Goal: Task Accomplishment & Management: Manage account settings

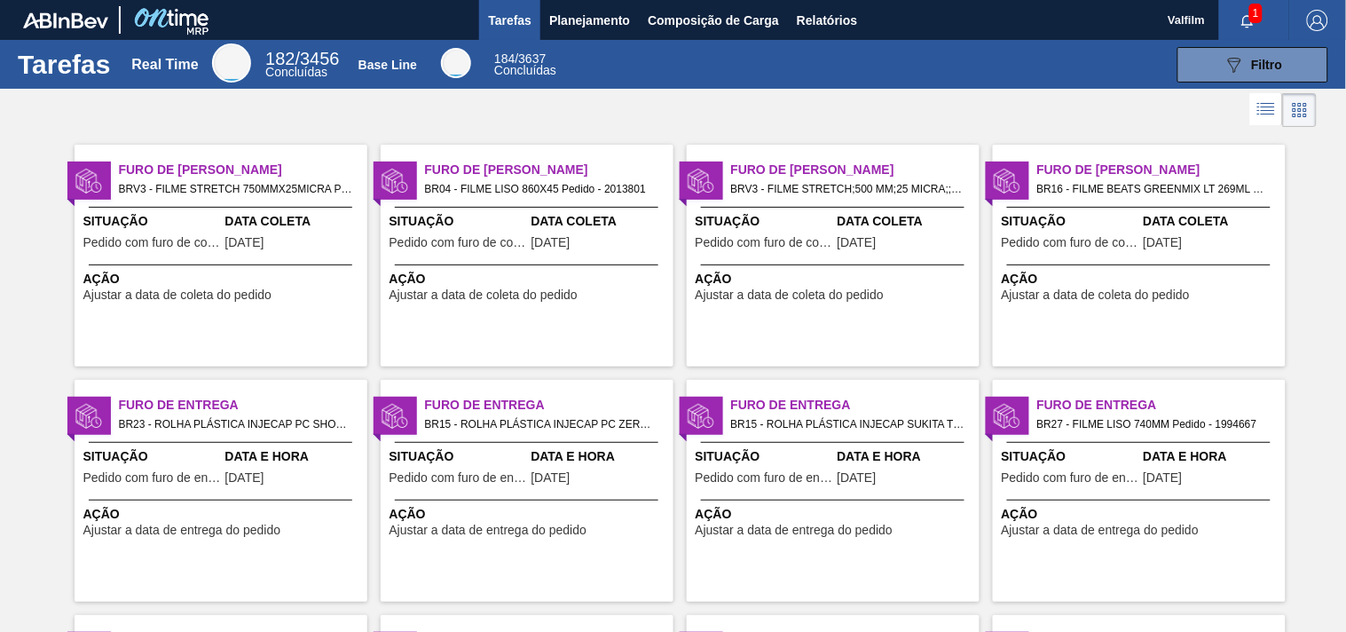
click at [250, 196] on span "BRV3 - FILME STRETCH 750MMX25MICRA Pedido - 1998317" at bounding box center [236, 189] width 234 height 20
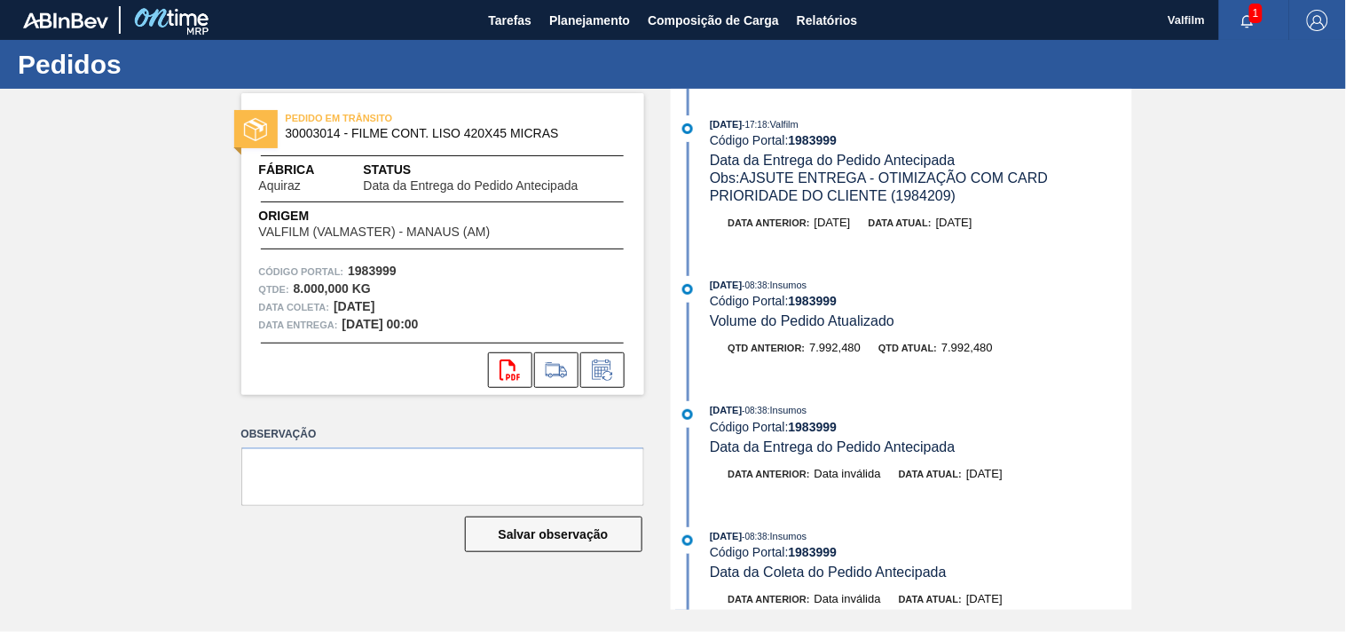
click at [956, 198] on span "Obs: AJSUTE ENTREGA - OTIMIZAÇÃO COM CARD PRIORIDADE DO CLIENTE (1984209)" at bounding box center [881, 186] width 343 height 33
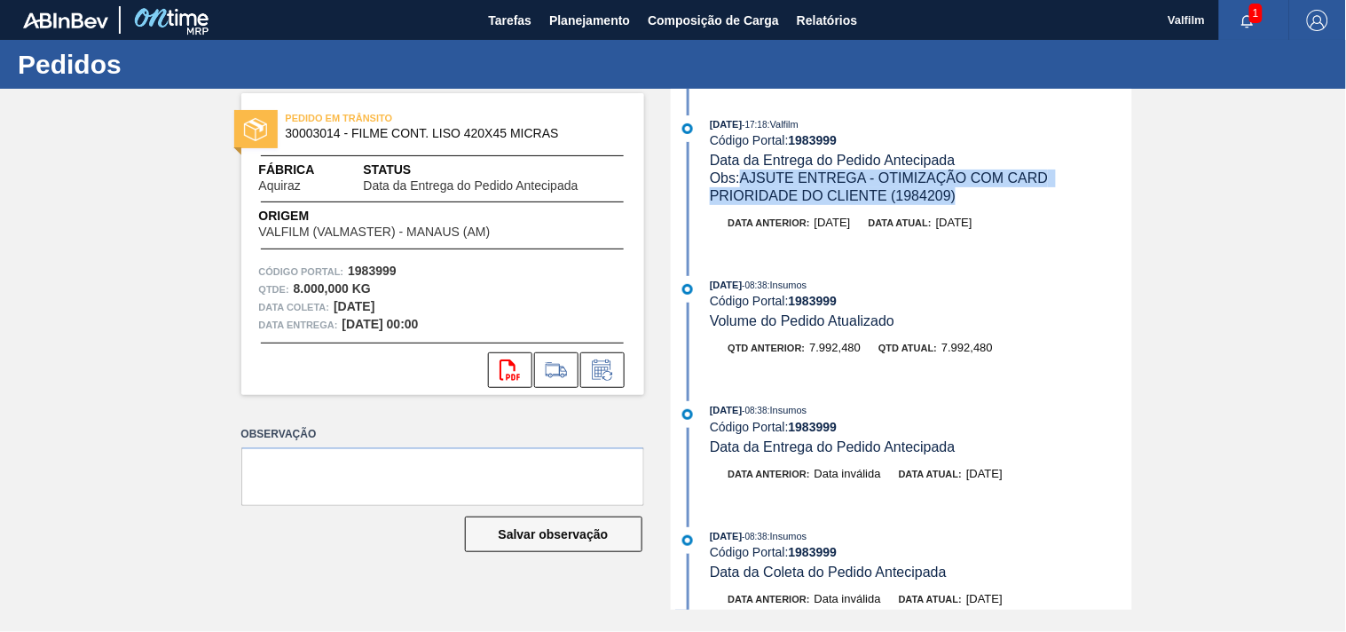
drag, startPoint x: 936, startPoint y: 201, endPoint x: 746, endPoint y: 177, distance: 191.4
click at [746, 177] on div "Obs: AJSUTE ENTREGA - OTIMIZAÇÃO COM CARD PRIORIDADE DO CLIENTE (1984209)" at bounding box center [920, 186] width 421 height 35
click at [606, 378] on icon at bounding box center [602, 369] width 28 height 21
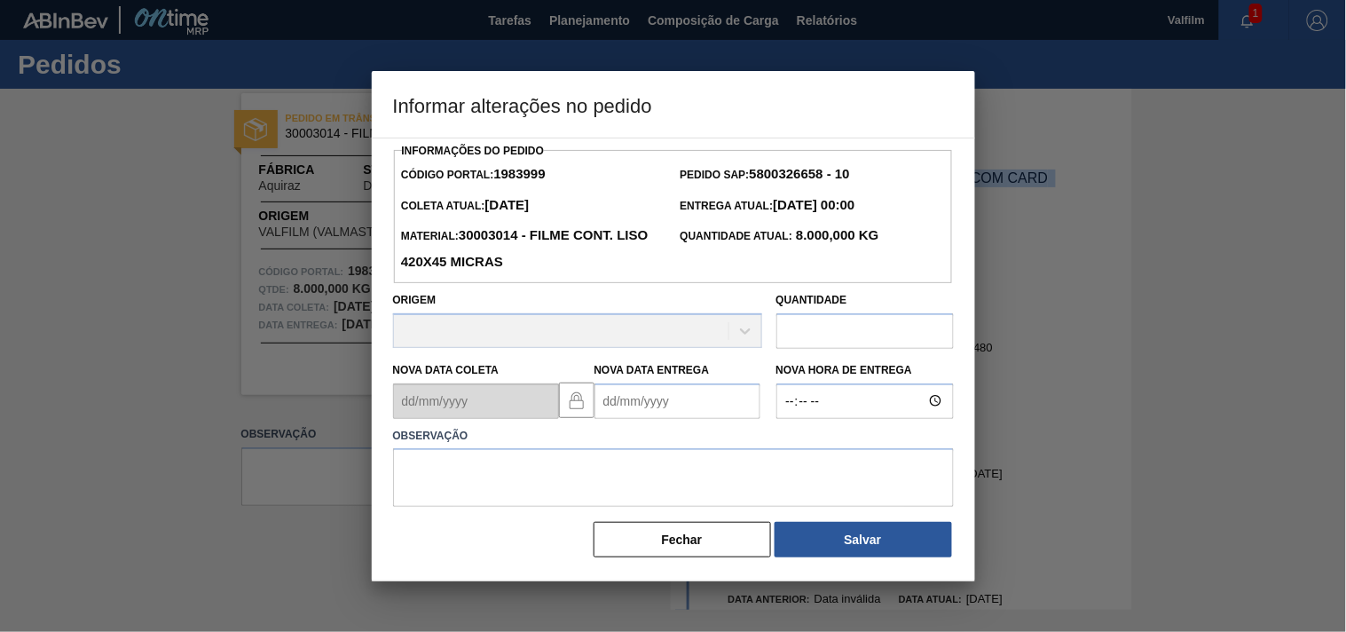
click at [608, 412] on Entrega1983999 "Nova Data Entrega" at bounding box center [678, 400] width 166 height 35
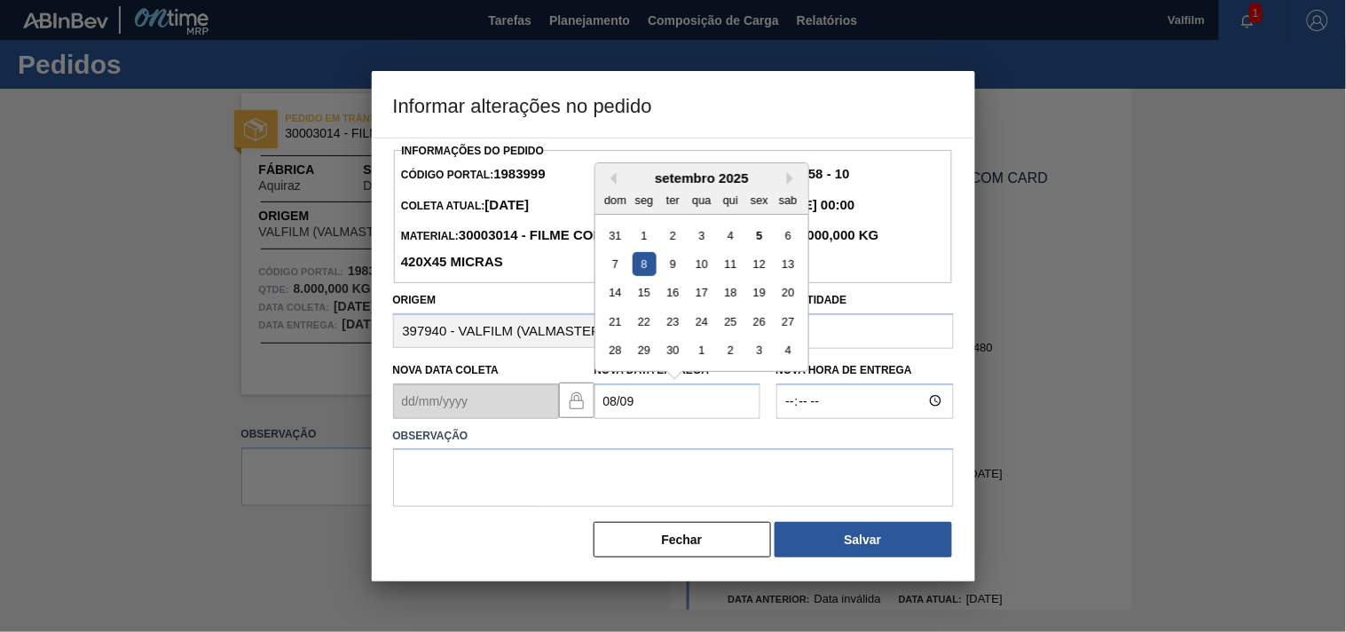
click at [646, 268] on div "8" at bounding box center [644, 264] width 24 height 24
type Entrega1983999 "[DATE]"
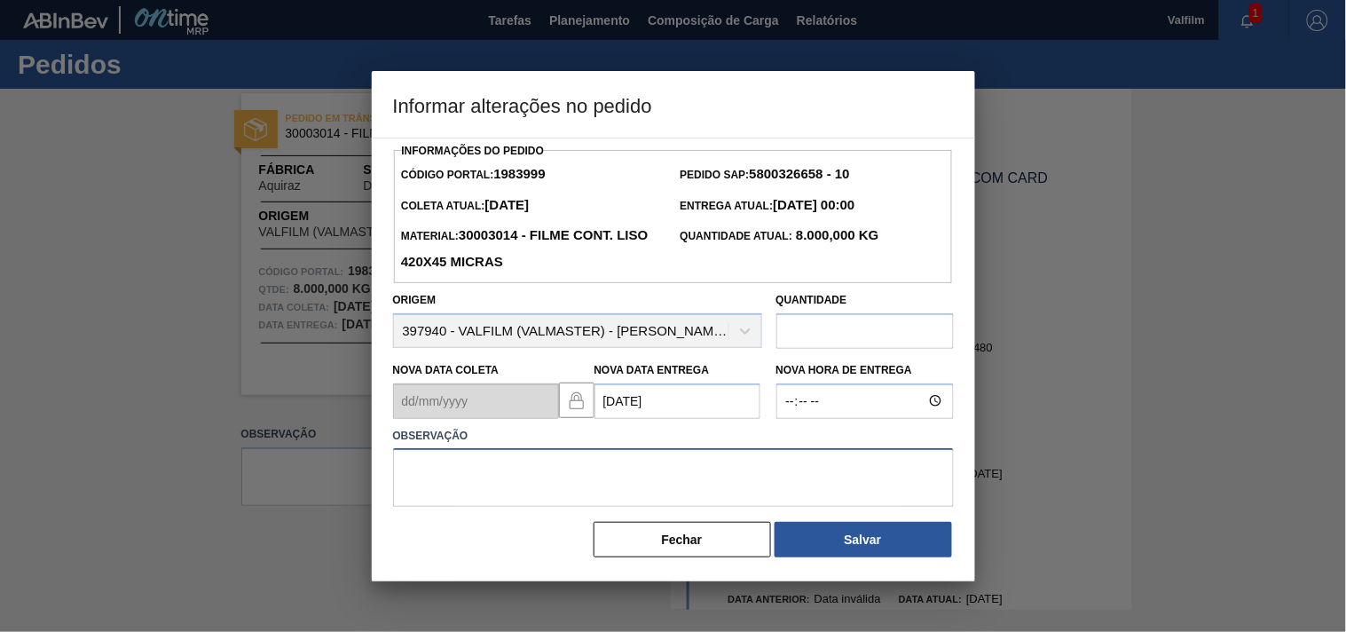
click at [484, 477] on textarea at bounding box center [673, 477] width 561 height 59
paste textarea "Ajuste entrega - otimização com card prioridade cliente (1984209 )"
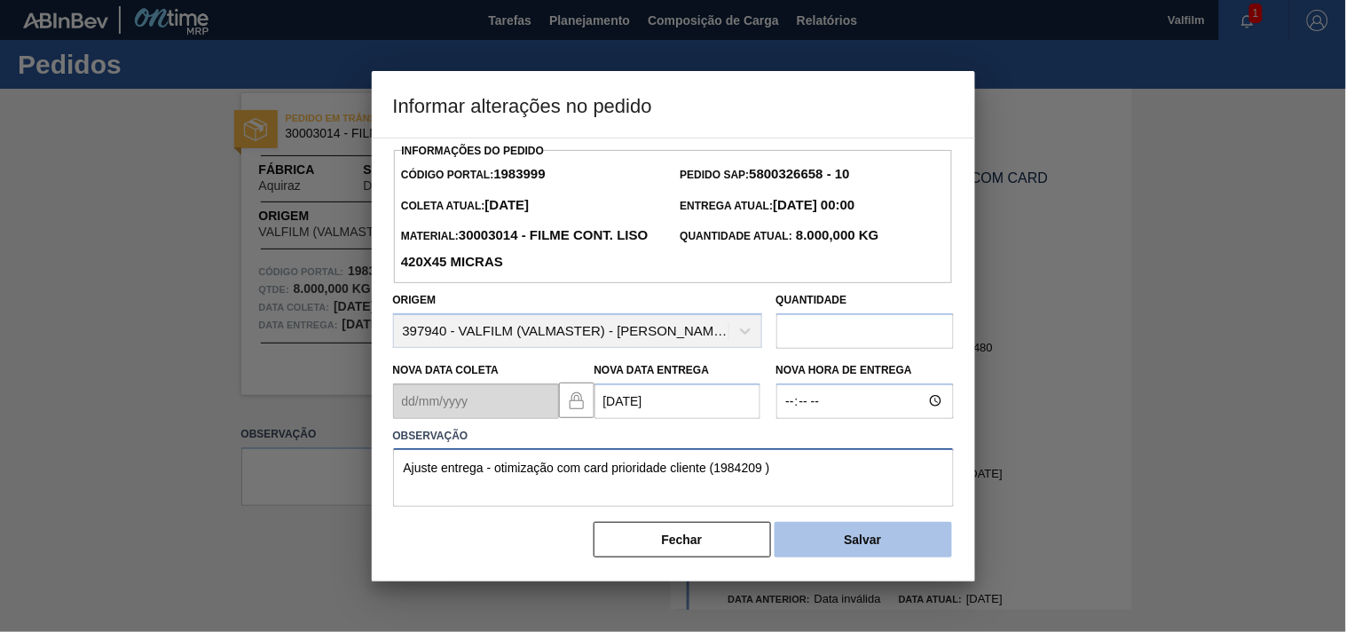
type textarea "Ajuste entrega - otimização com card prioridade cliente (1984209 )"
click at [801, 544] on button "Salvar" at bounding box center [863, 539] width 177 height 35
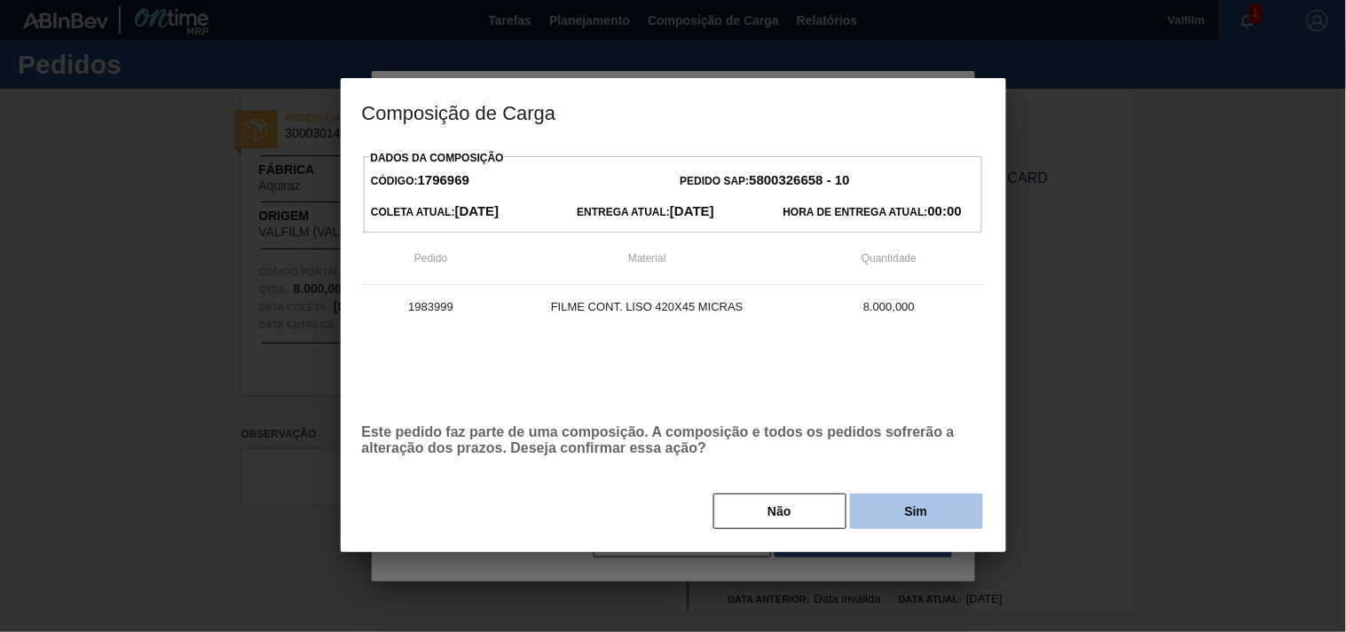
click at [876, 501] on button "Sim" at bounding box center [916, 510] width 133 height 35
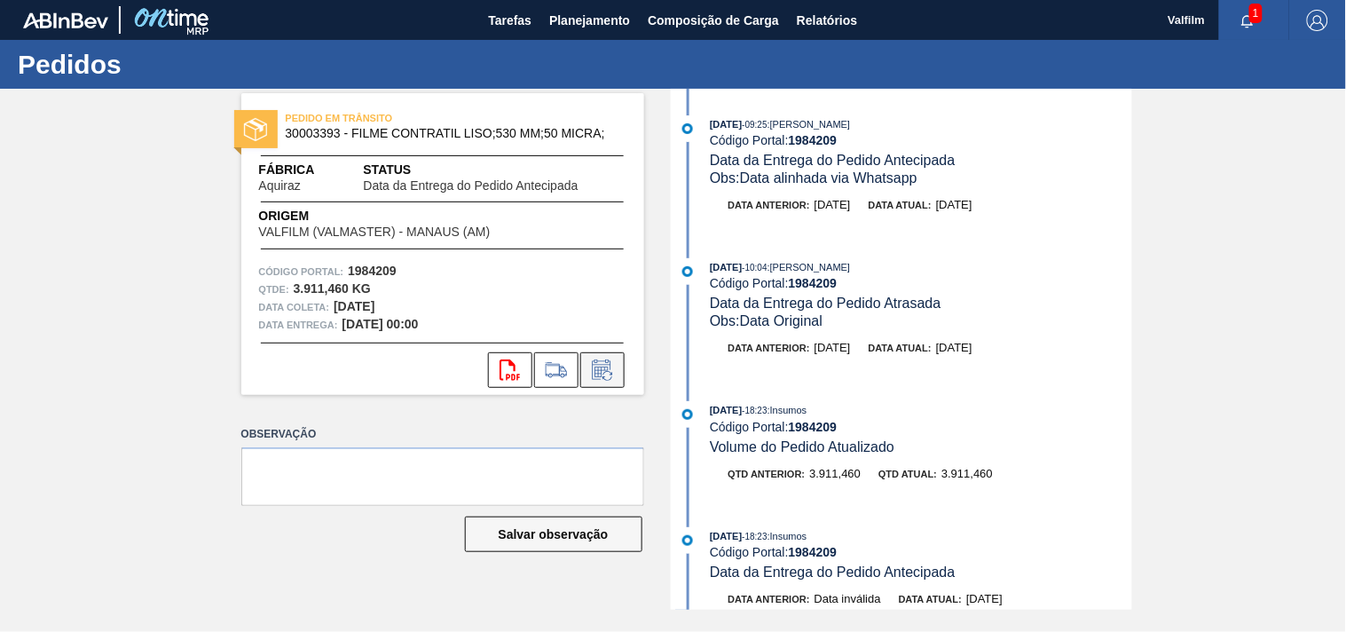
click at [607, 371] on icon at bounding box center [602, 369] width 28 height 21
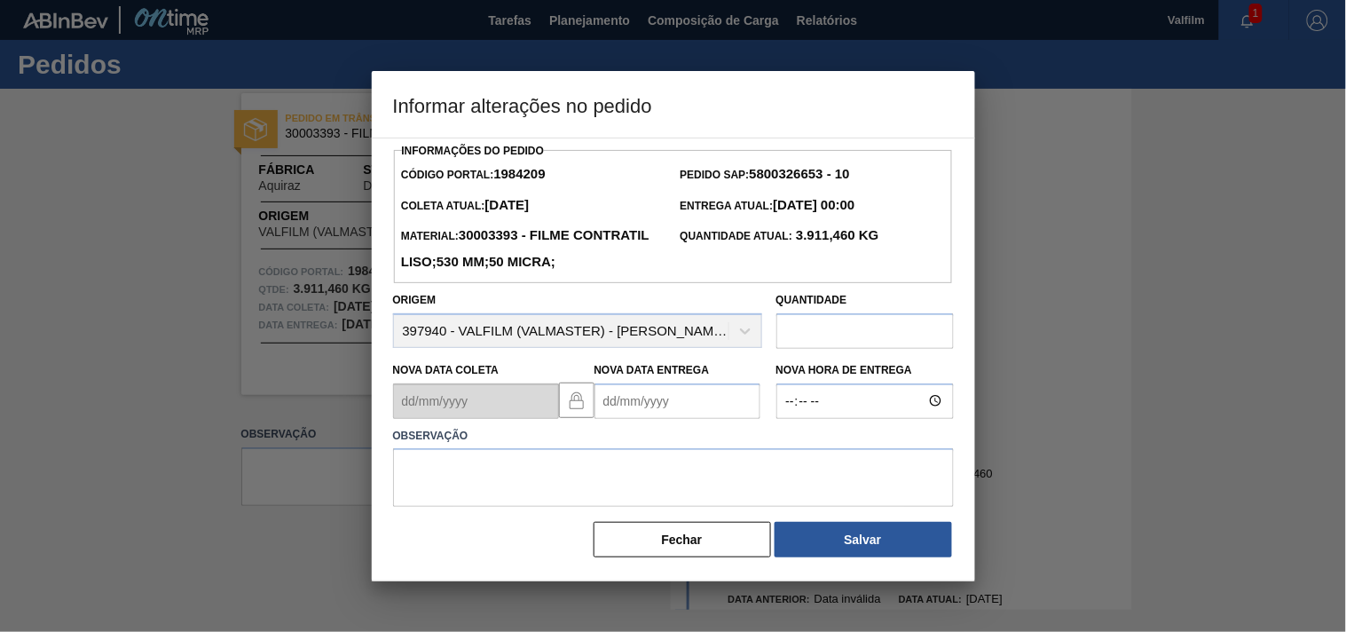
click at [619, 419] on Entrega1984209 "Nova Data Entrega" at bounding box center [678, 400] width 166 height 35
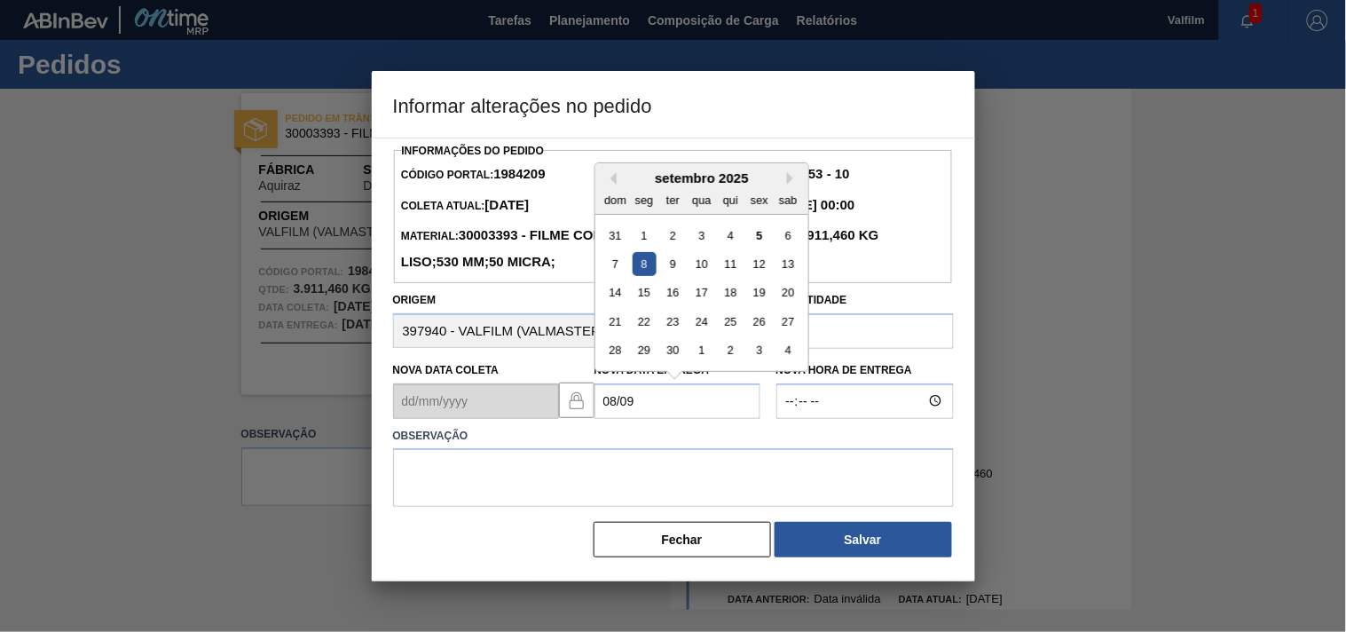
click at [644, 276] on div "8" at bounding box center [644, 264] width 24 height 24
type Entrega1984209 "[DATE]"
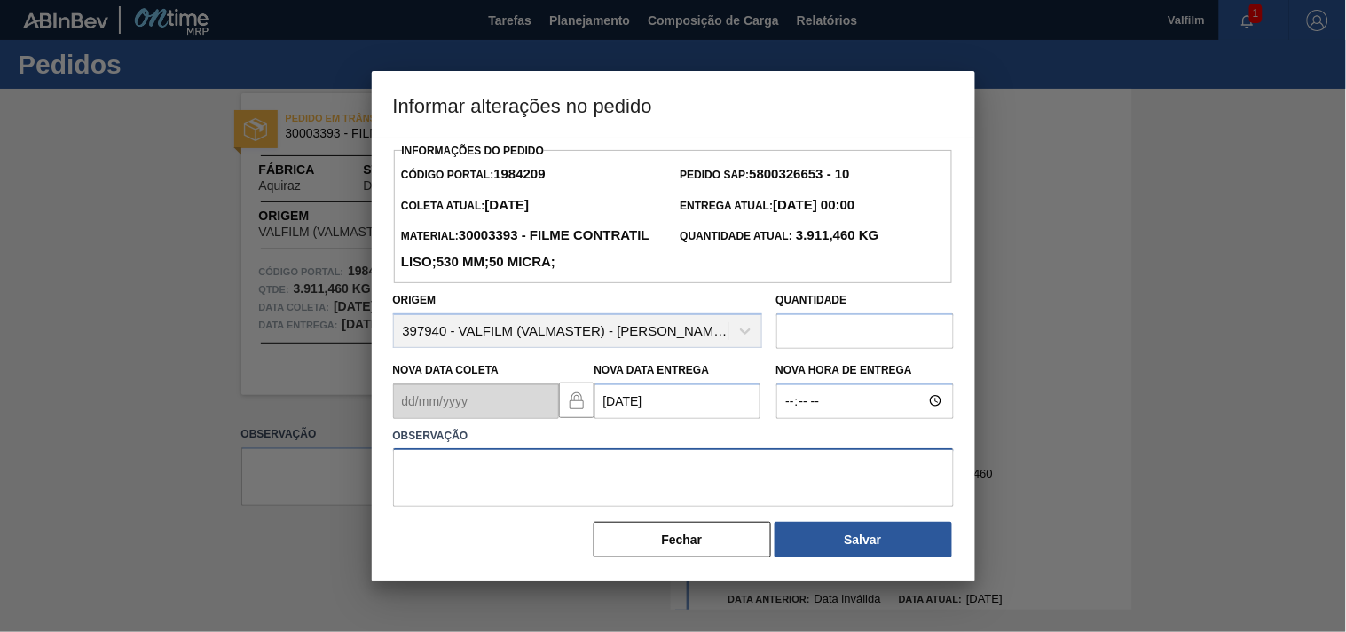
click at [477, 507] on textarea at bounding box center [673, 477] width 561 height 59
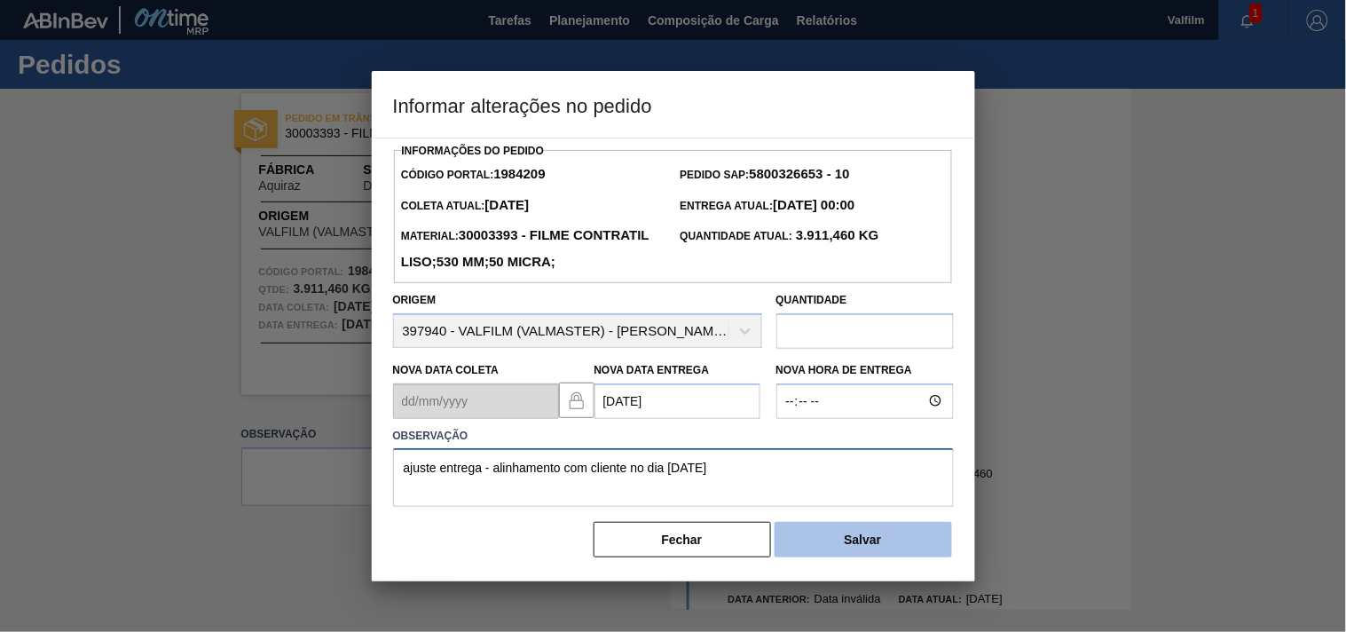
type textarea "ajuste entrega - alinhamento com cliente no dia 05.09.25"
click at [859, 557] on button "Salvar" at bounding box center [863, 539] width 177 height 35
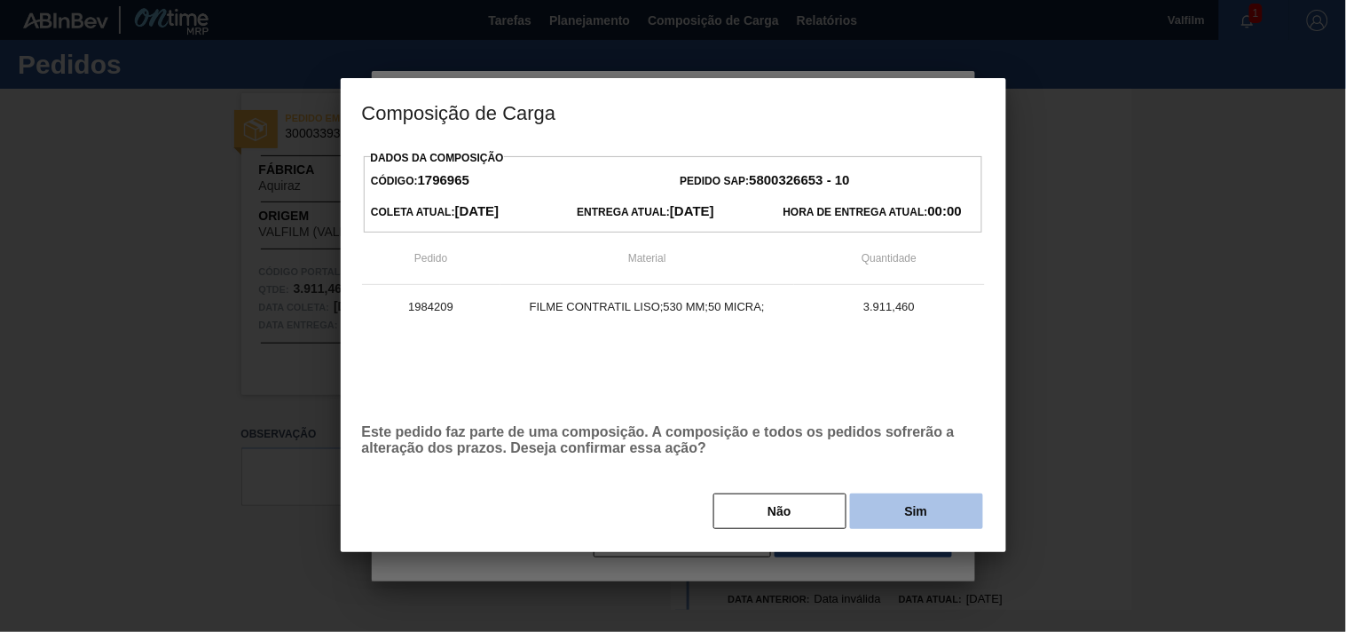
click at [884, 518] on button "Sim" at bounding box center [916, 510] width 133 height 35
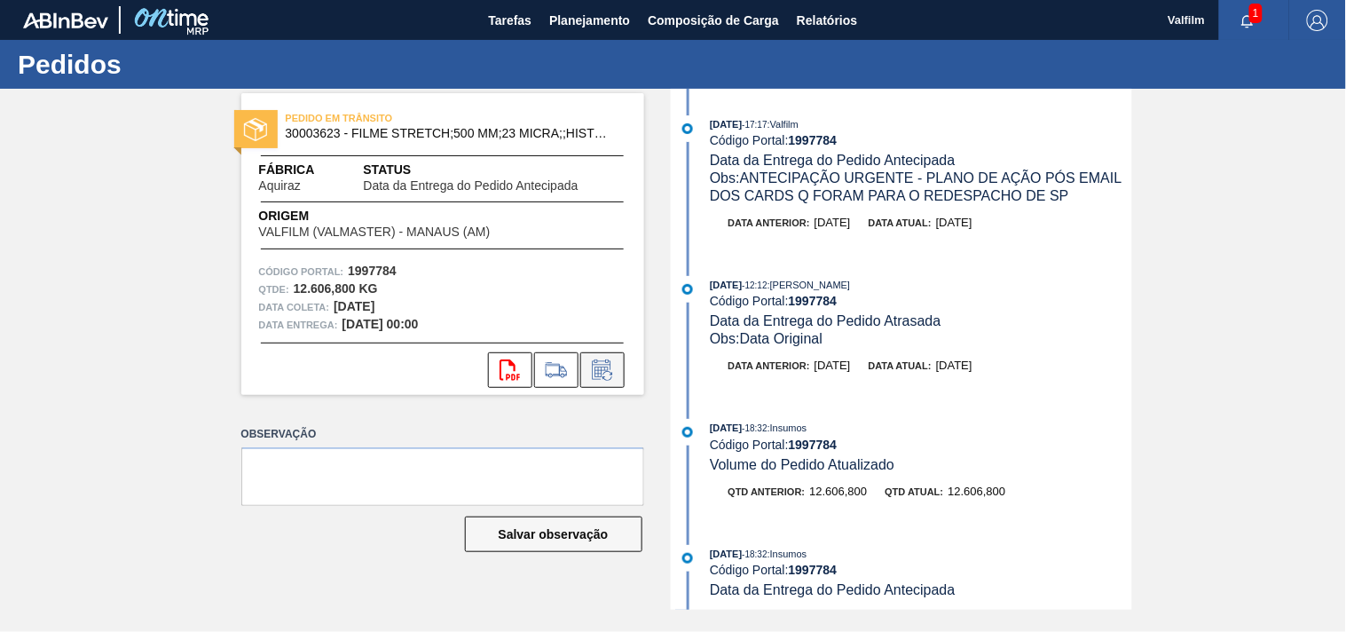
click at [613, 365] on icon at bounding box center [602, 369] width 28 height 21
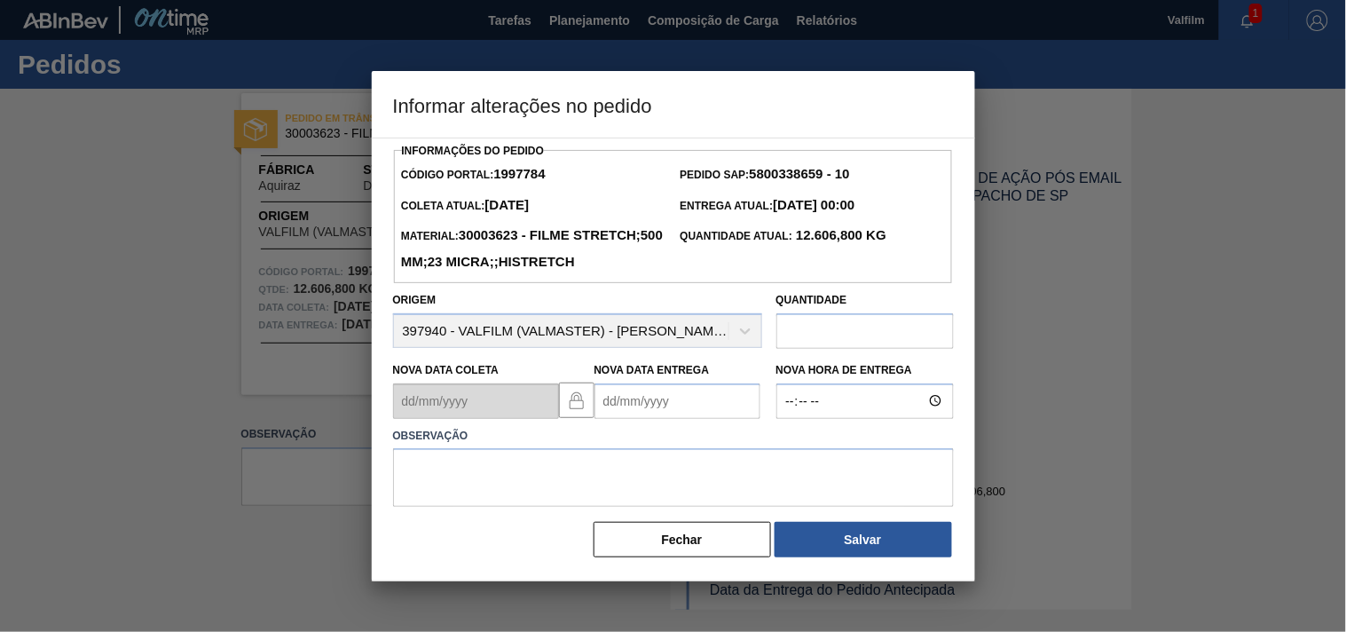
click at [610, 419] on Entrega1997784 "Nova Data Entrega" at bounding box center [678, 400] width 166 height 35
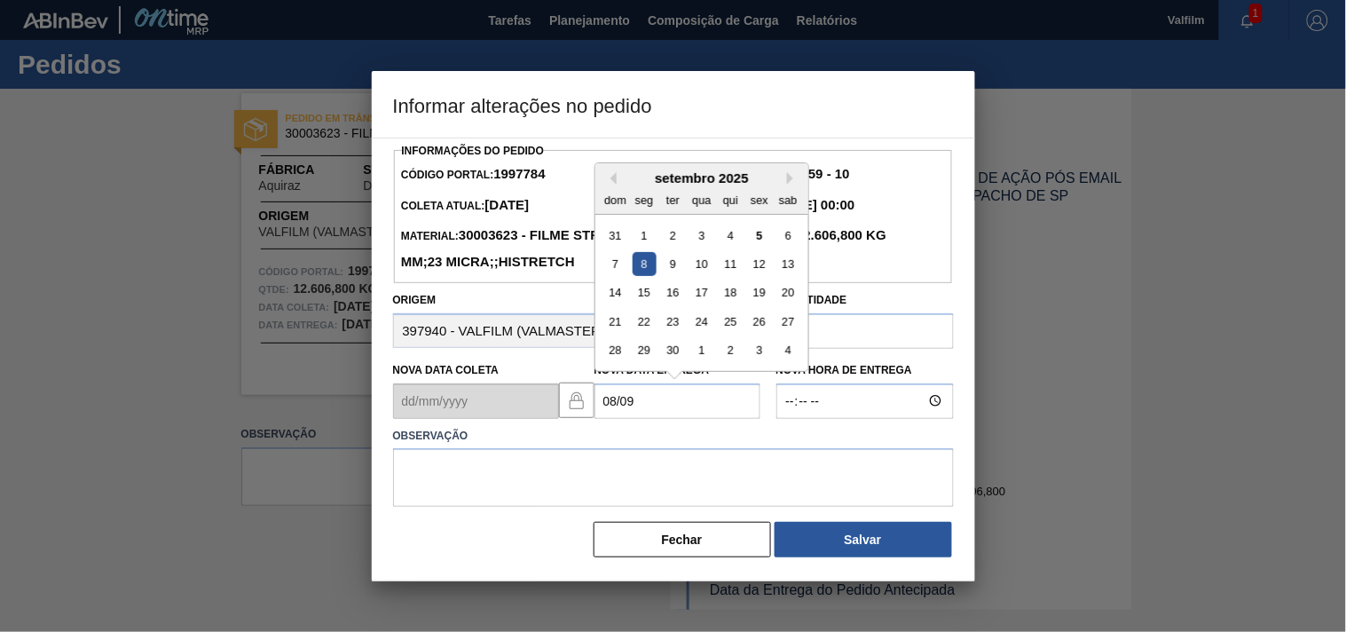
click at [642, 276] on div "8" at bounding box center [644, 264] width 24 height 24
type Entrega1997784 "08/09/2025"
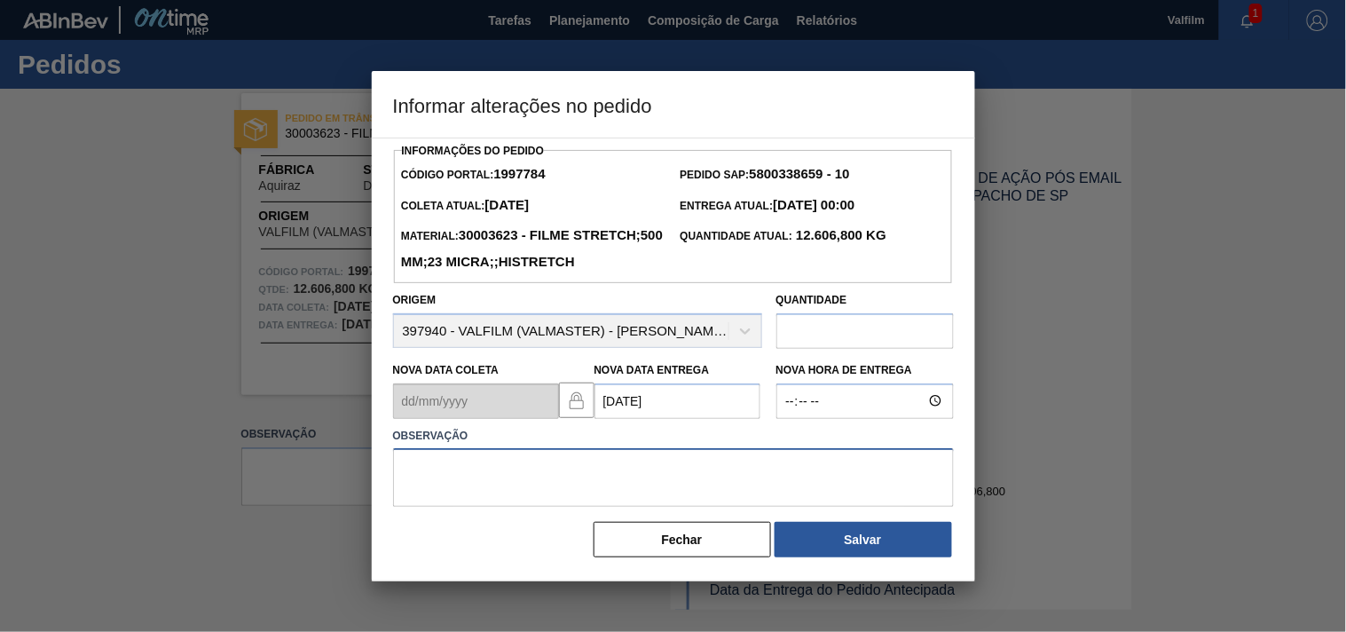
click at [476, 507] on textarea at bounding box center [673, 477] width 561 height 59
paste textarea "Ajuste entrega - otimização com card prioridade cliente (1984209 )"
drag, startPoint x: 827, startPoint y: 515, endPoint x: 804, endPoint y: 515, distance: 23.1
click at [825, 507] on textarea "Ajuste entrega - otimização com card prioridade cliente (1984209 )" at bounding box center [673, 477] width 561 height 59
drag, startPoint x: 499, startPoint y: 500, endPoint x: 323, endPoint y: 482, distance: 176.6
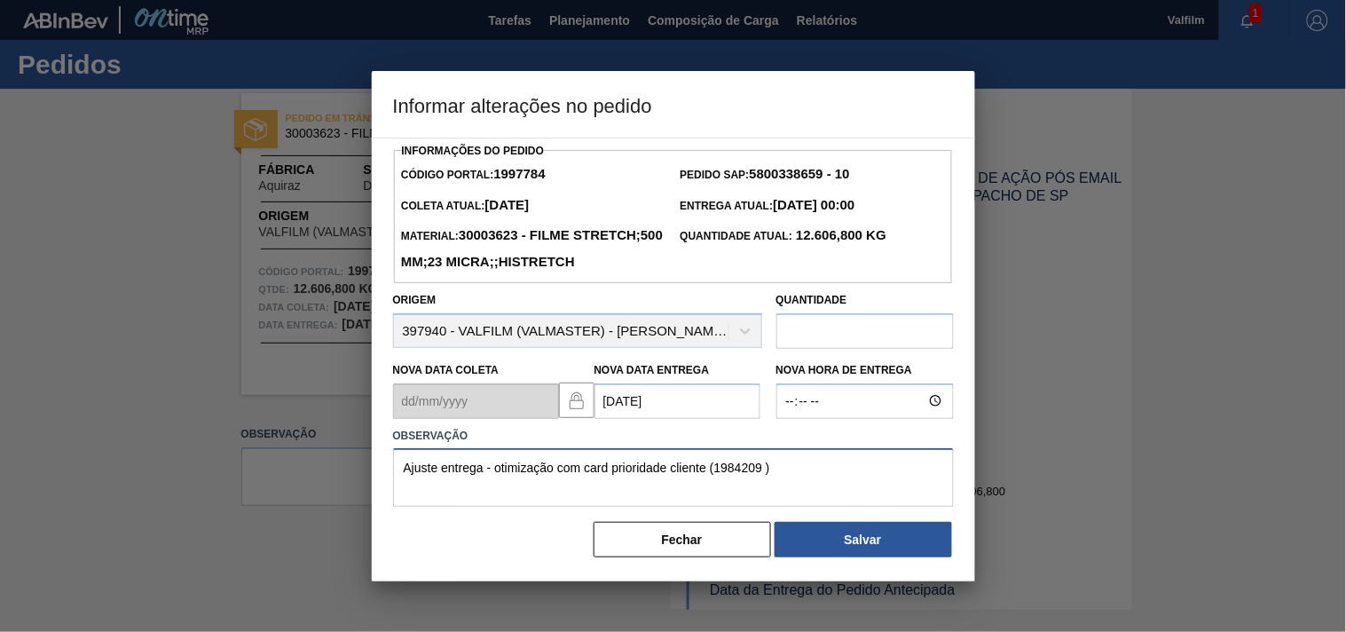
click at [323, 482] on div "Informar alterações no pedido Informações do Pedido Código Portal: 1997784 Pedi…" at bounding box center [673, 316] width 1346 height 632
paste textarea "( otimização card / veiculo )."
type textarea "Ajuste entrega ( otimização card / veiculo ).card prioridade cliente (1984209 )"
click at [857, 557] on button "Salvar" at bounding box center [863, 539] width 177 height 35
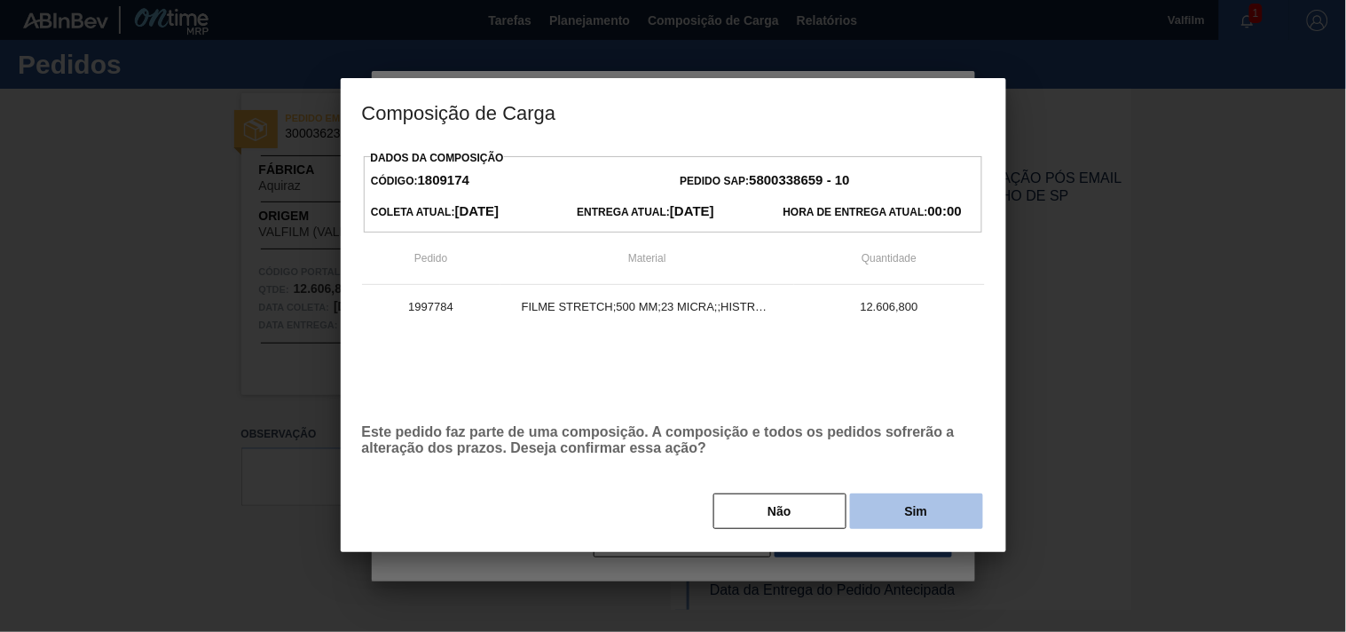
click at [866, 518] on button "Sim" at bounding box center [916, 510] width 133 height 35
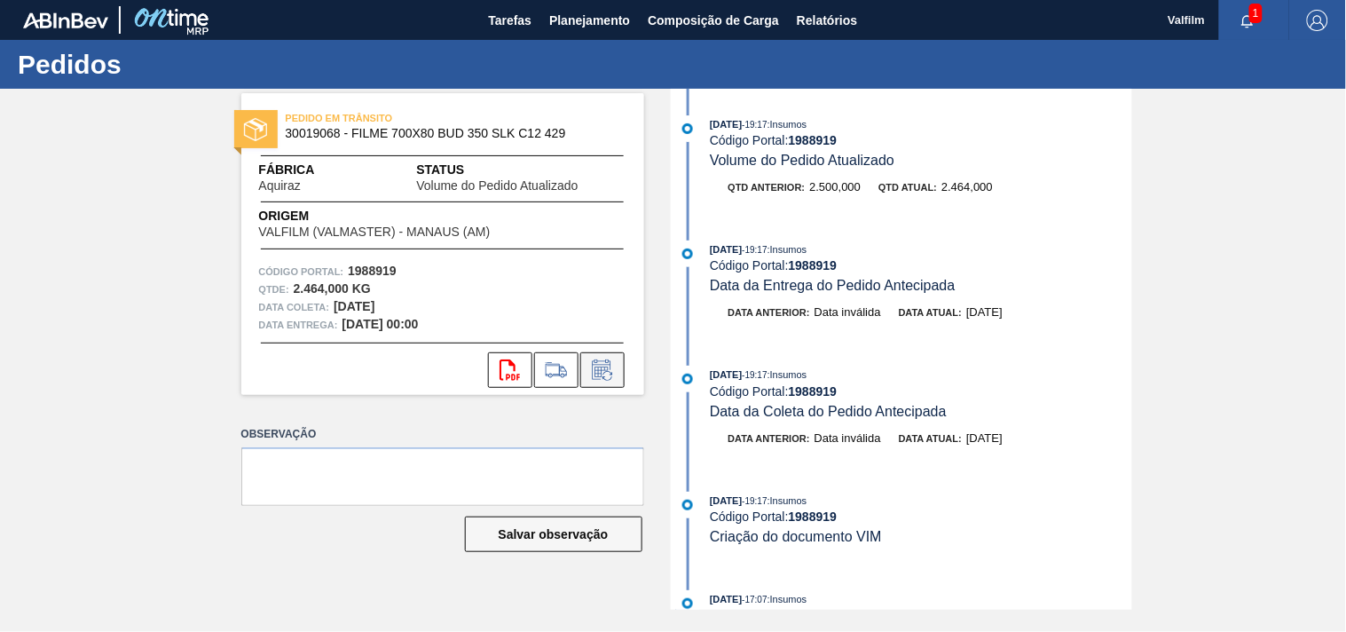
click at [607, 383] on button at bounding box center [602, 369] width 44 height 35
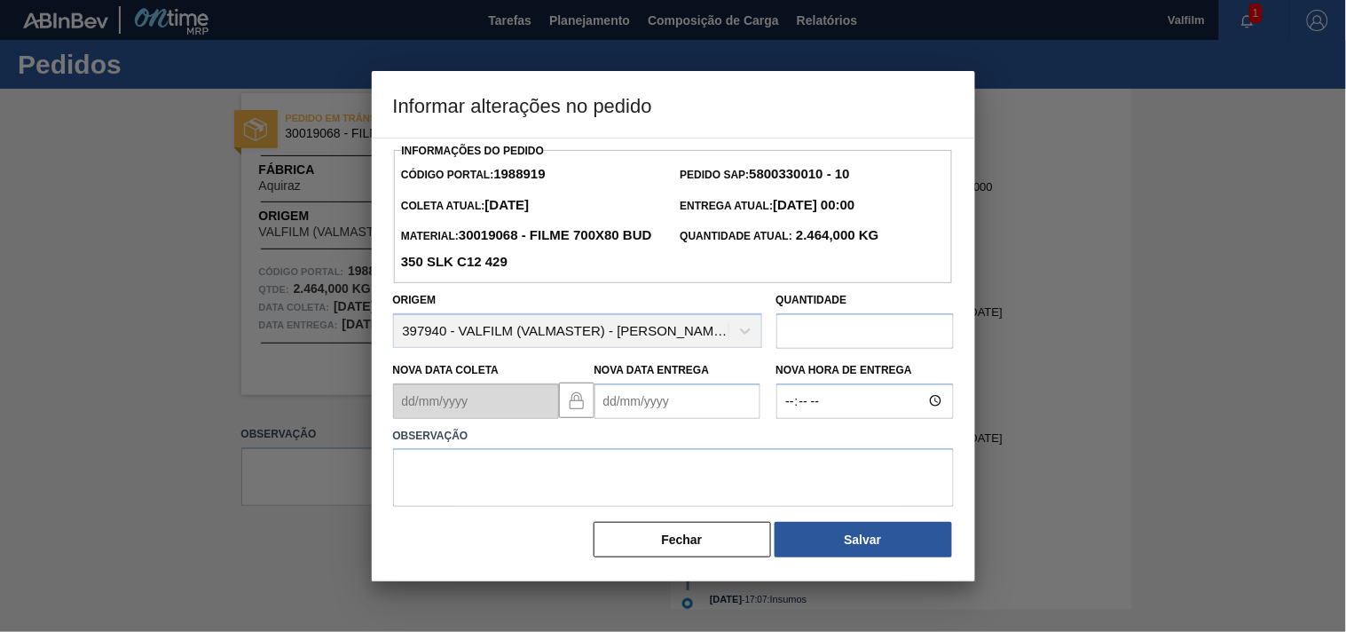
click at [607, 398] on Entrega1988919 "Nova Data Entrega" at bounding box center [678, 400] width 166 height 35
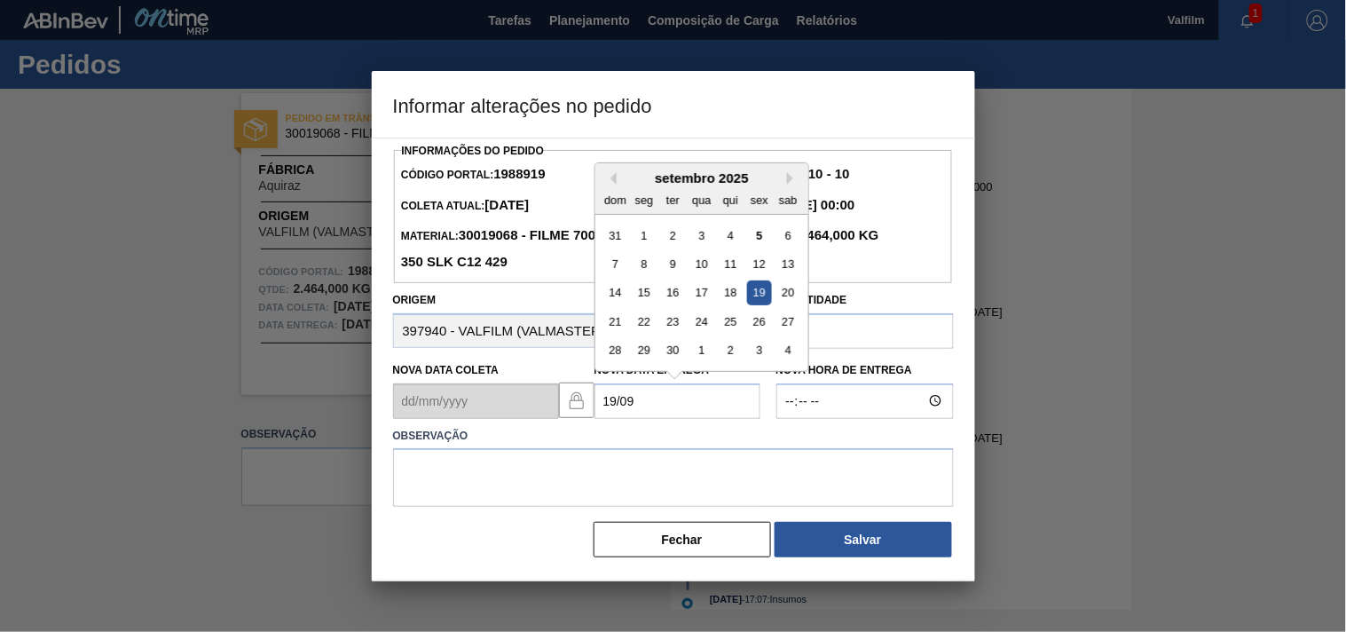
click at [755, 295] on div "19" at bounding box center [759, 292] width 24 height 24
type Entrega1988919 "[DATE]"
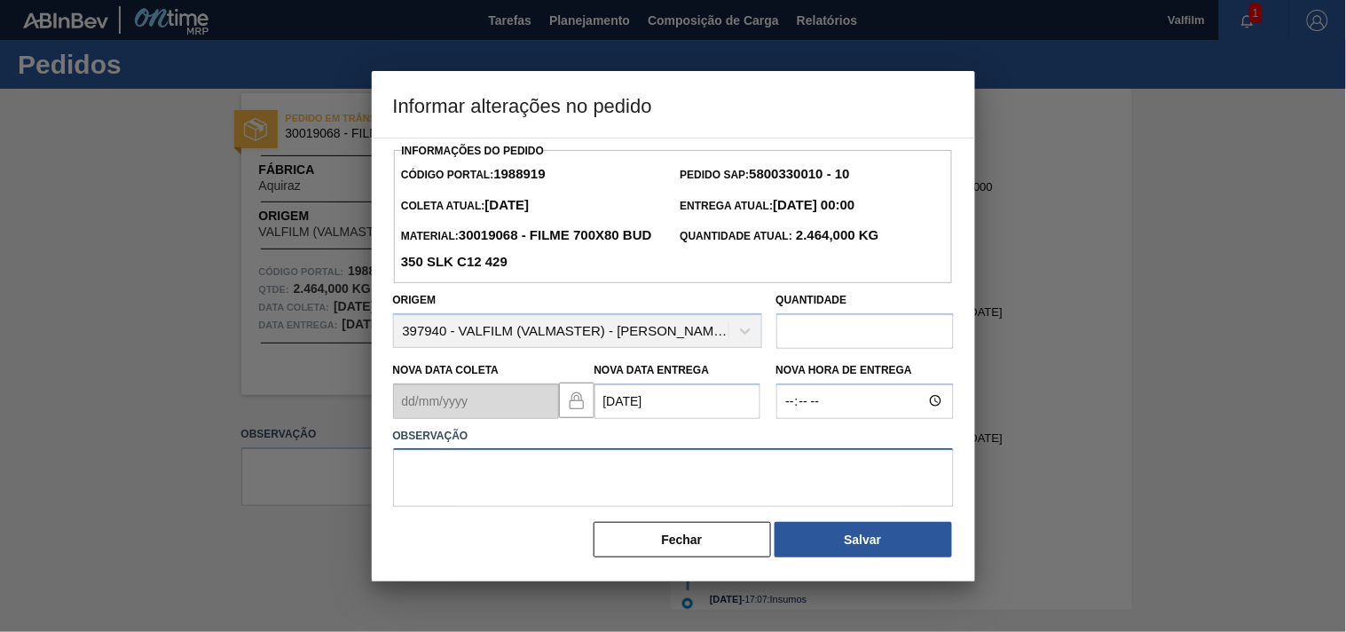
click at [546, 498] on textarea at bounding box center [673, 477] width 561 height 59
paste textarea "Ajuste entrega ( otimização card / veiculo )."
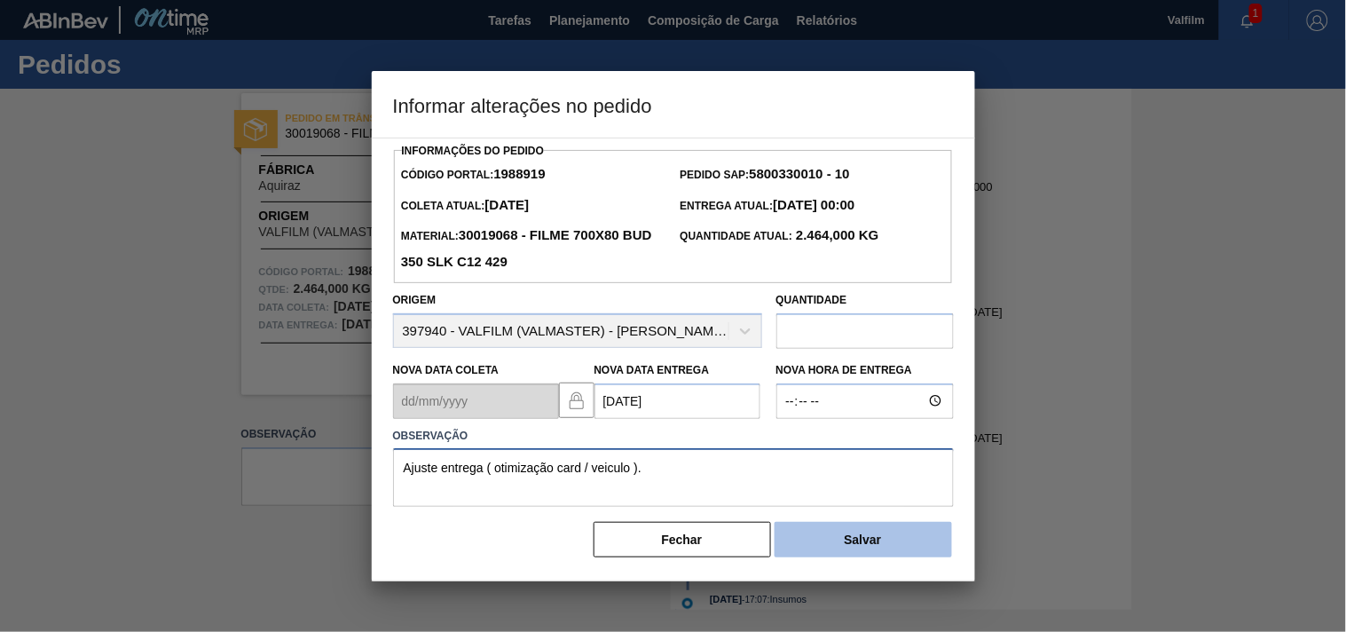
type textarea "Ajuste entrega ( otimização card / veiculo )."
click at [836, 557] on button "Salvar" at bounding box center [863, 539] width 177 height 35
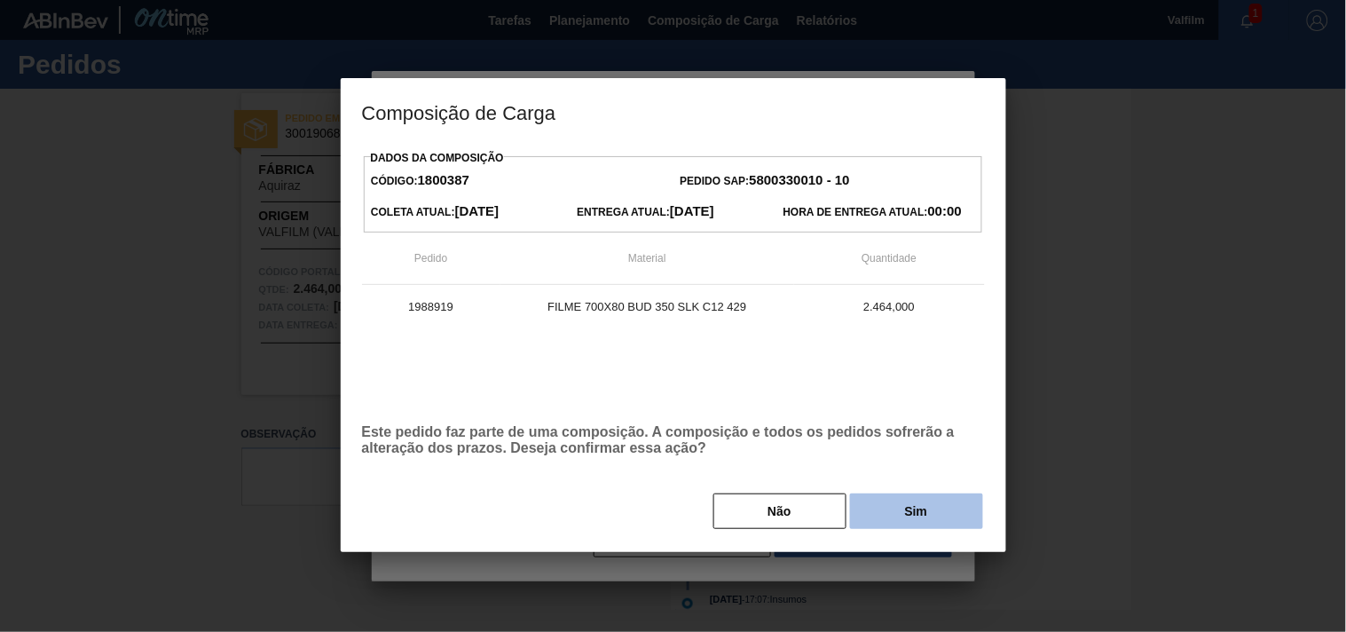
click at [867, 525] on button "Sim" at bounding box center [916, 510] width 133 height 35
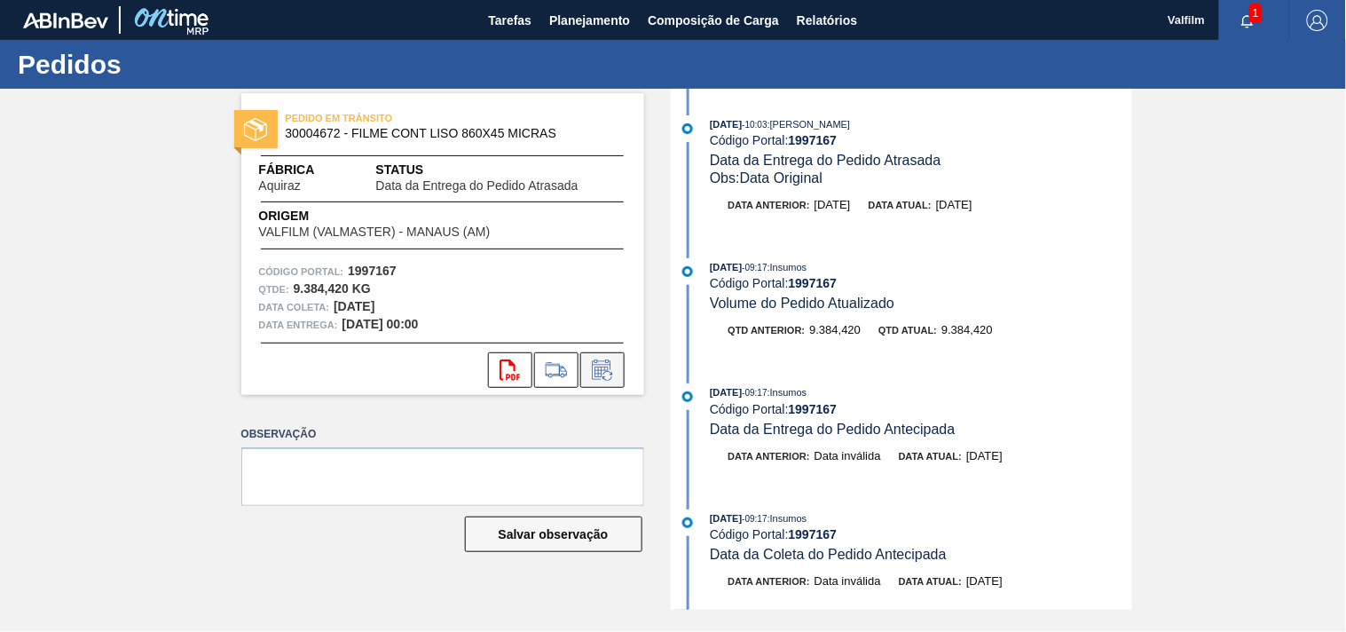
click at [591, 377] on icon at bounding box center [602, 369] width 28 height 21
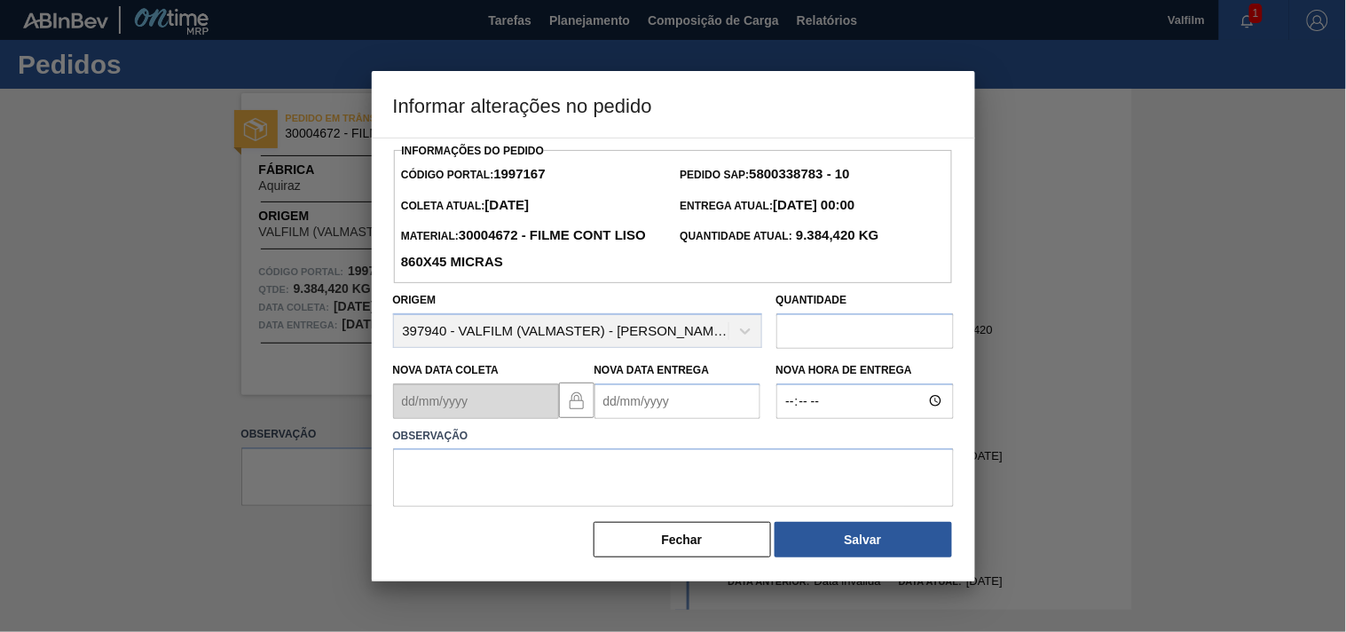
click at [610, 404] on Entrega1997167 "Nova Data Entrega" at bounding box center [678, 400] width 166 height 35
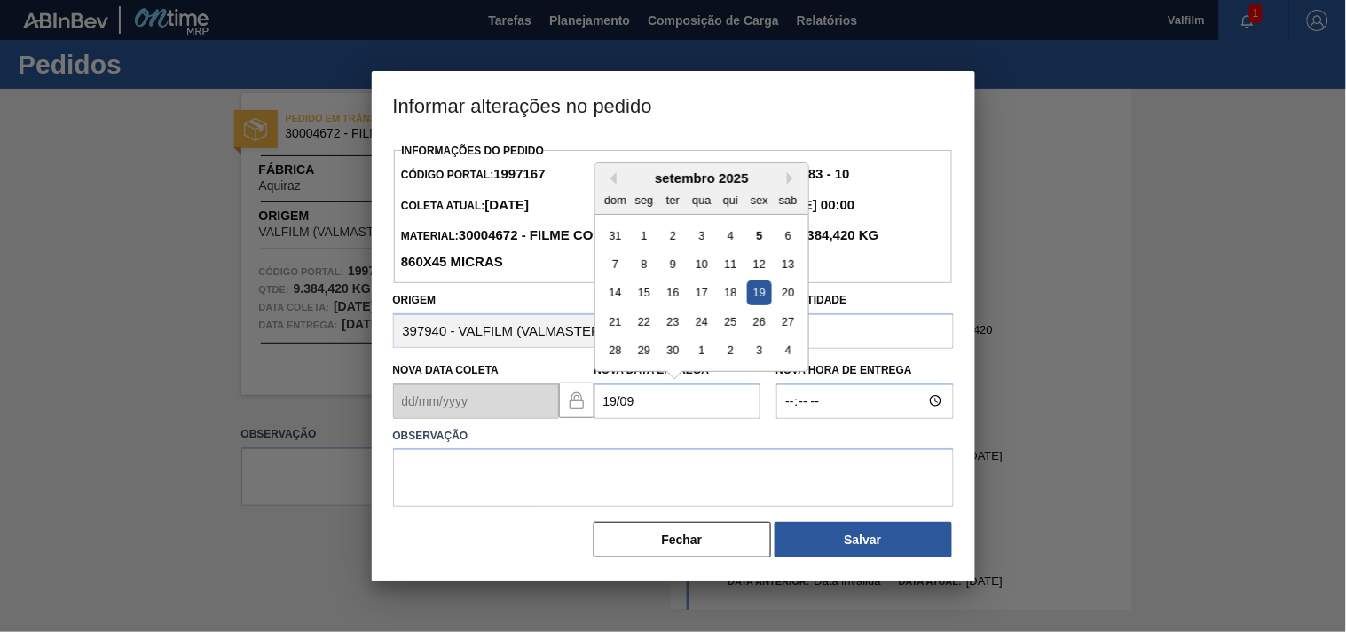
click at [758, 289] on div "19" at bounding box center [759, 292] width 24 height 24
type Entrega1997167 "[DATE]"
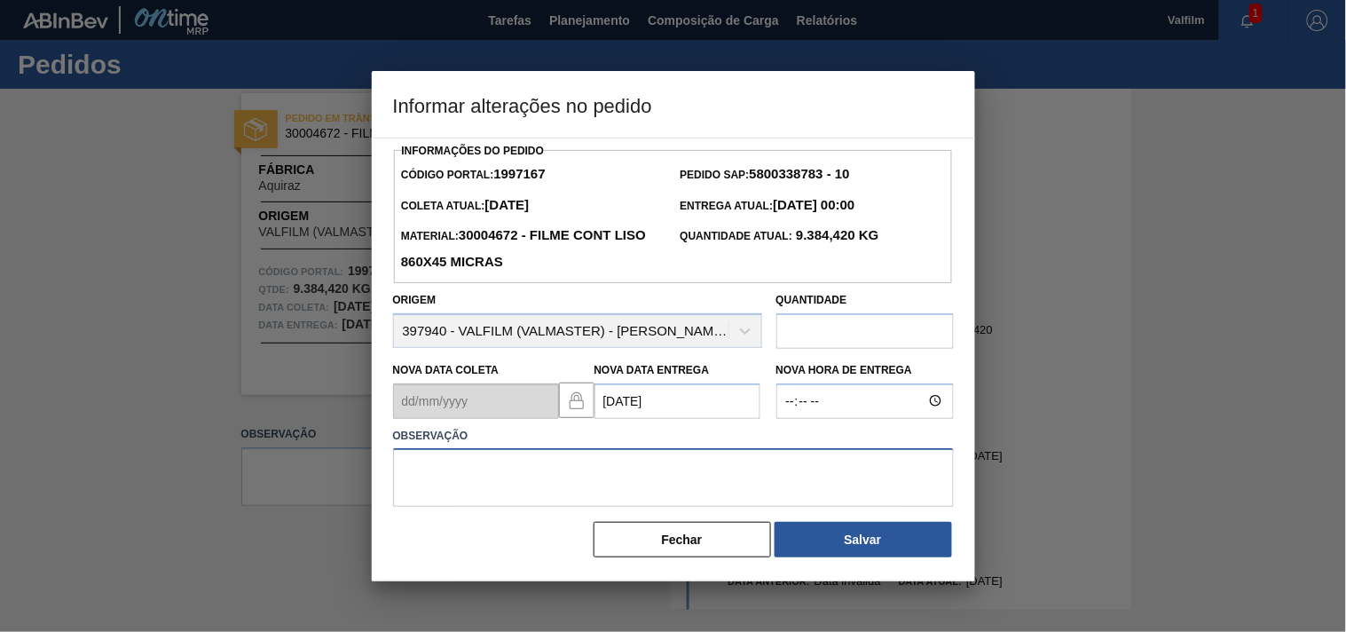
click at [460, 466] on textarea at bounding box center [673, 477] width 561 height 59
paste textarea "Ajuste entrega ( otimização card / veiculo )."
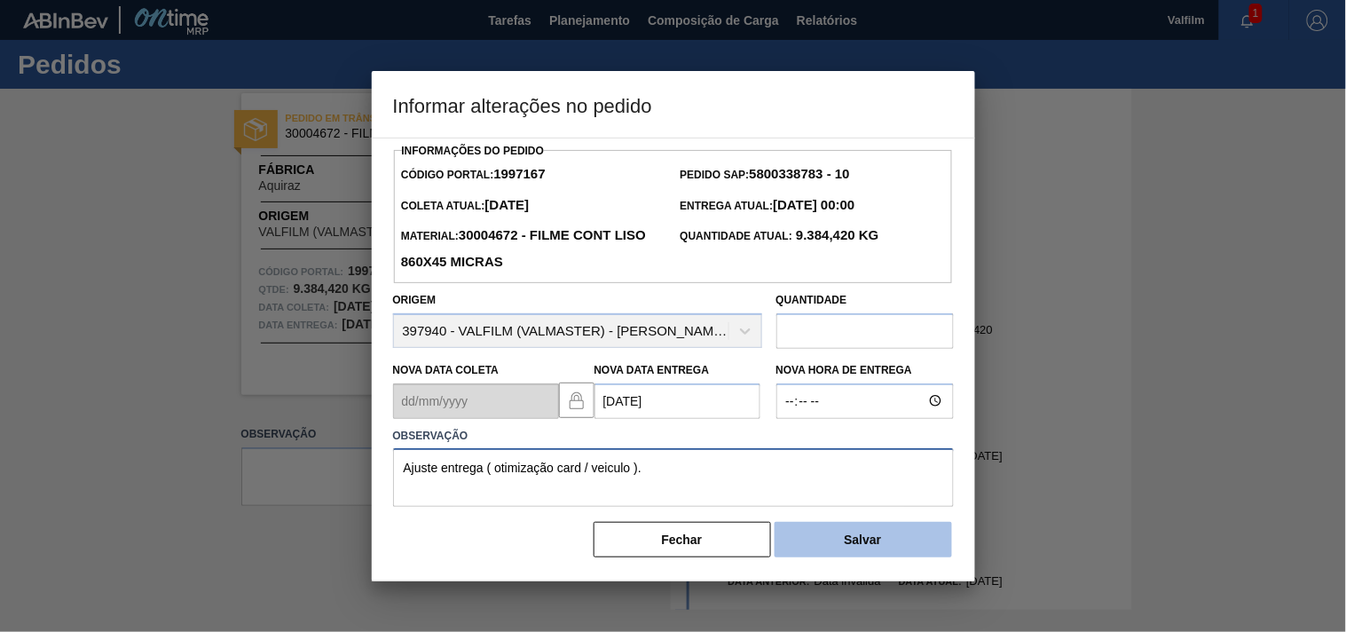
type textarea "Ajuste entrega ( otimização card / veiculo )."
click at [839, 541] on button "Salvar" at bounding box center [863, 539] width 177 height 35
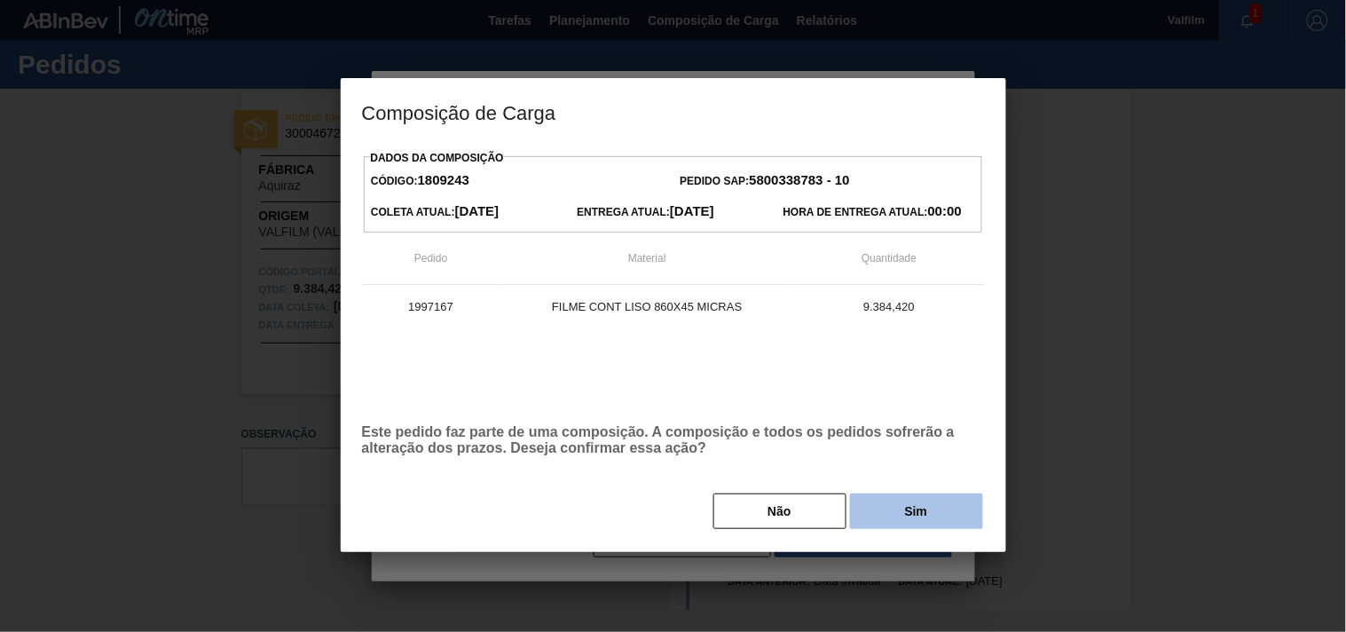
click at [856, 510] on button "Sim" at bounding box center [916, 510] width 133 height 35
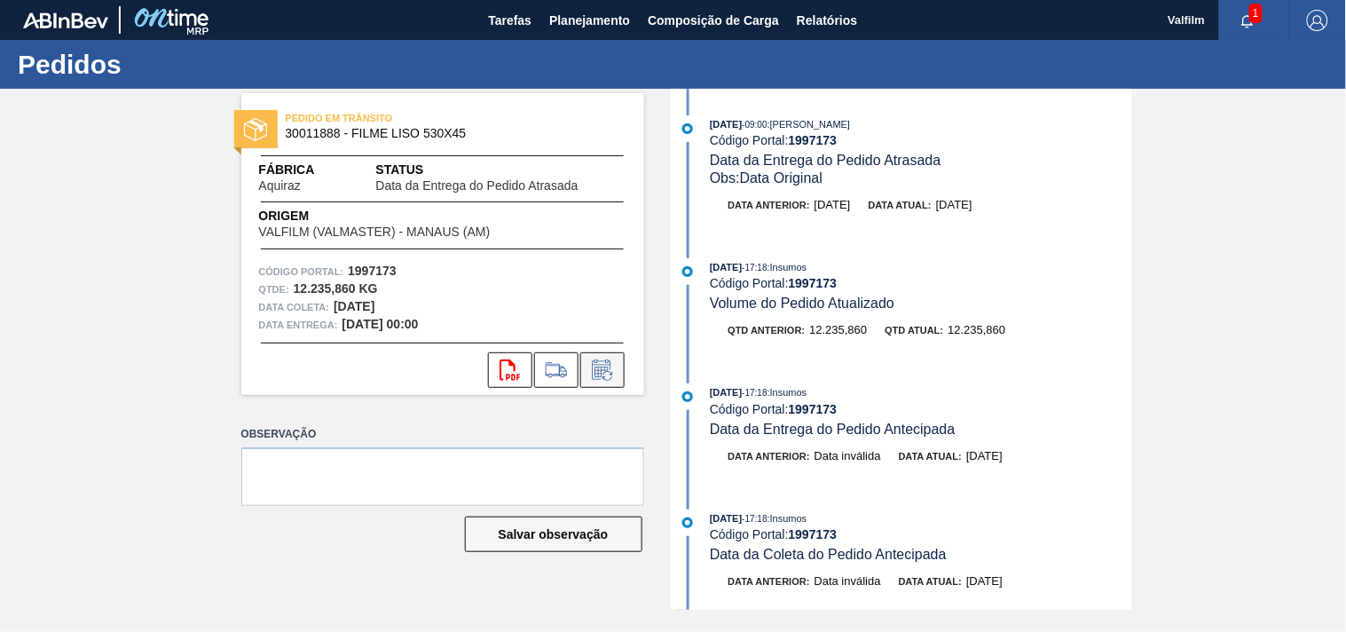
click at [600, 362] on icon at bounding box center [602, 369] width 28 height 21
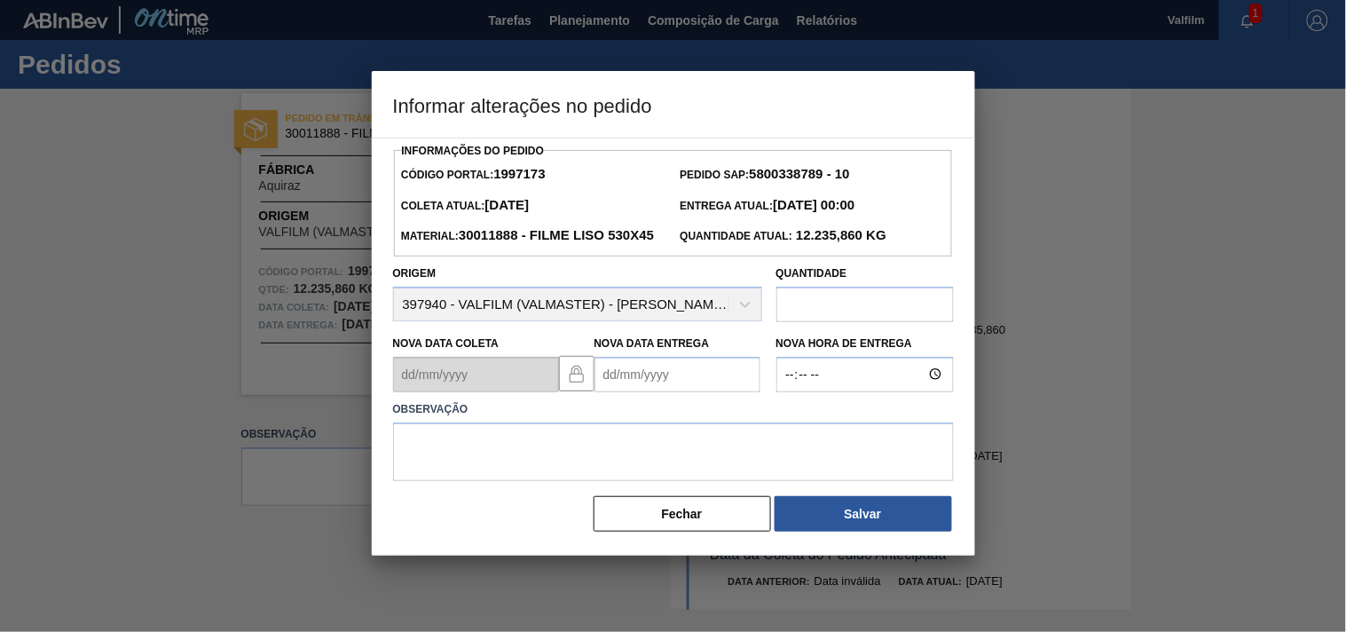
click at [614, 392] on Entrega1997173 "Nova Data Entrega" at bounding box center [678, 374] width 166 height 35
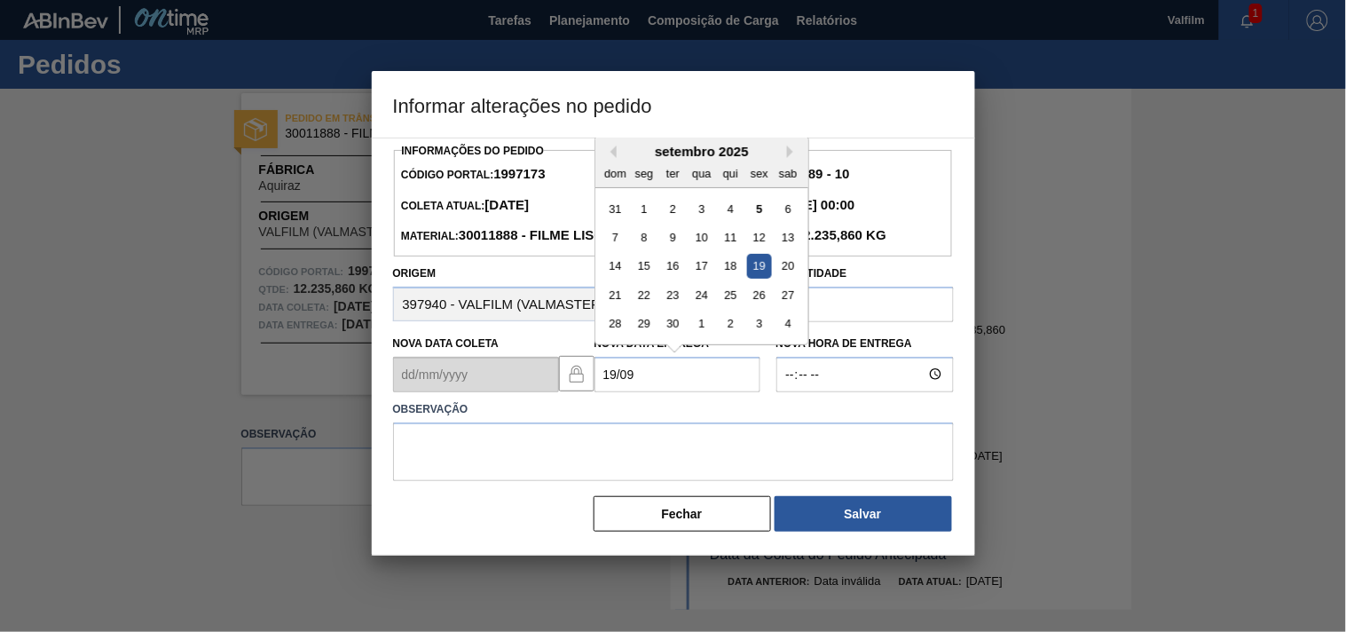
click at [766, 278] on div "19" at bounding box center [759, 266] width 24 height 24
type Entrega1997173 "[DATE]"
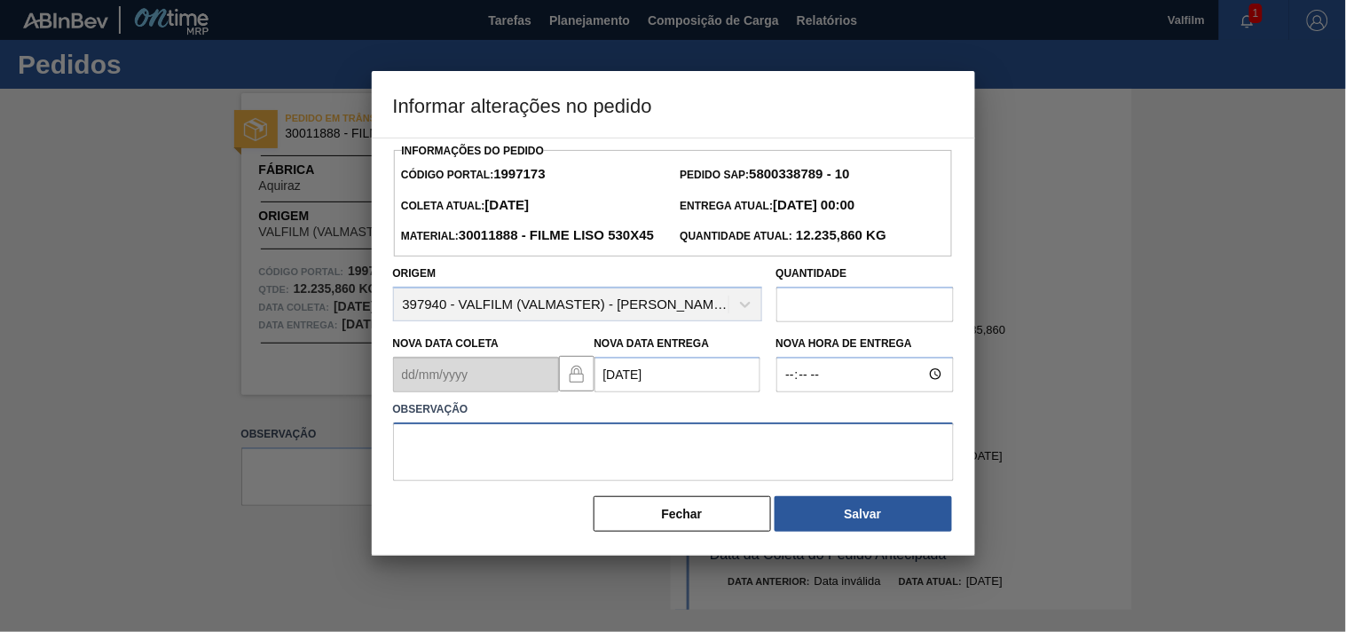
click at [513, 481] on textarea at bounding box center [673, 451] width 561 height 59
paste textarea "Ajuste entrega ( otimização card / veiculo )."
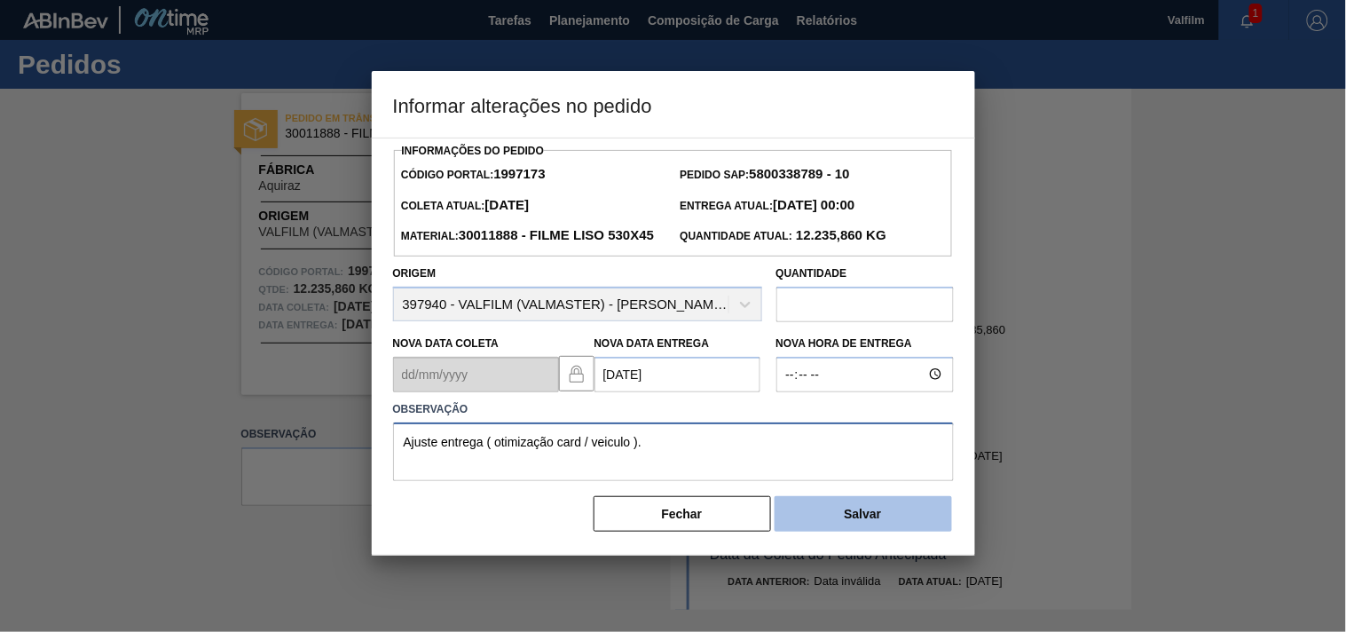
type textarea "Ajuste entrega ( otimização card / veiculo )."
click at [899, 532] on button "Salvar" at bounding box center [863, 513] width 177 height 35
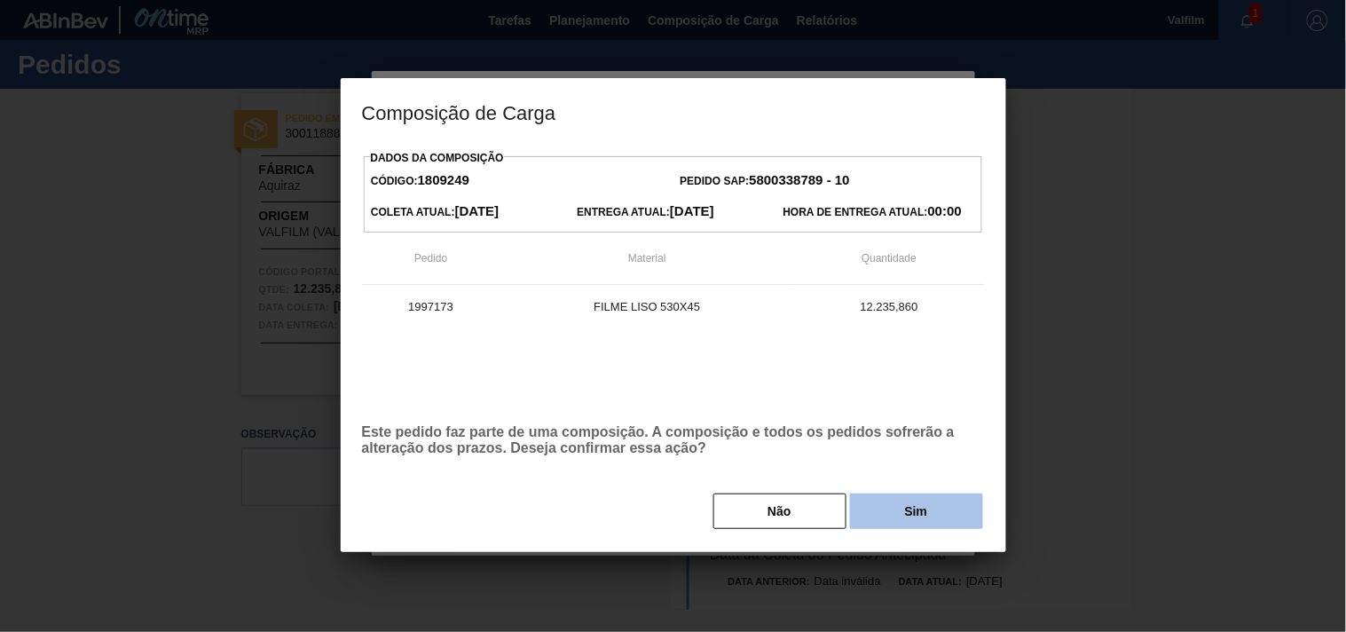
click at [901, 524] on button "Sim" at bounding box center [916, 510] width 133 height 35
